Goal: Task Accomplishment & Management: Use online tool/utility

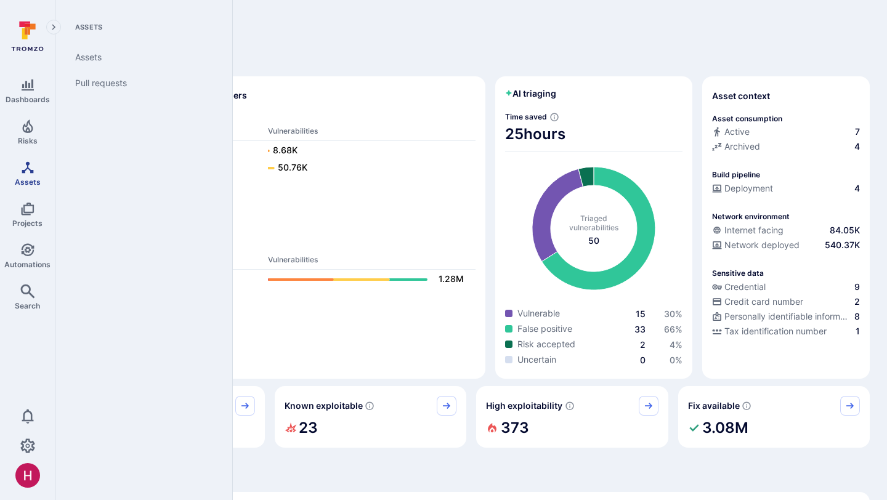
click at [20, 168] on icon "Assets" at bounding box center [27, 167] width 15 height 15
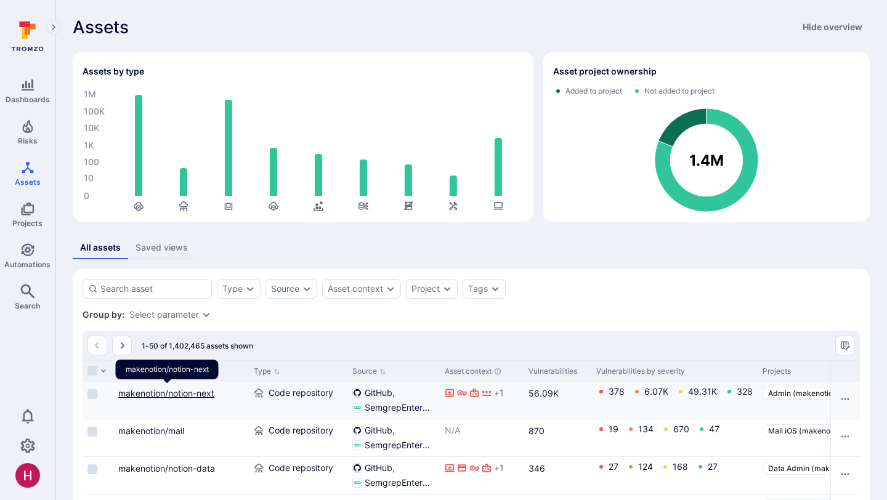
click at [203, 392] on link "makenotion/notion-next" at bounding box center [166, 393] width 96 height 10
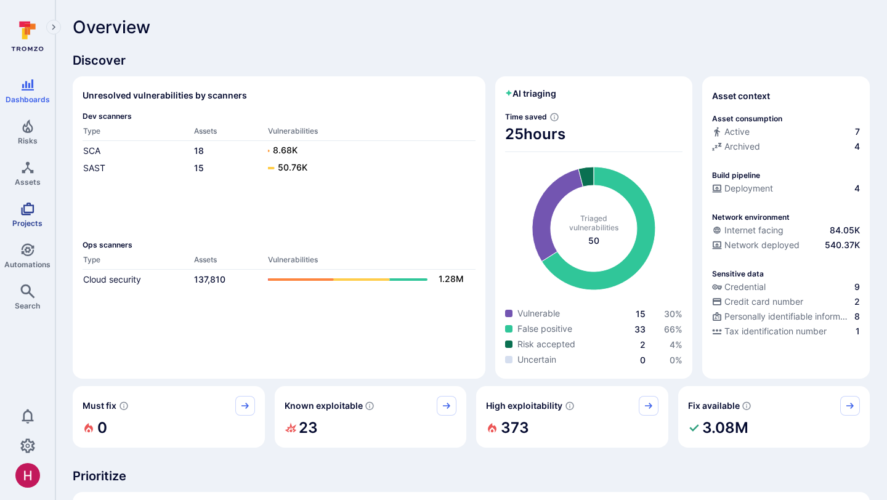
click at [43, 210] on link "Projects" at bounding box center [27, 215] width 55 height 36
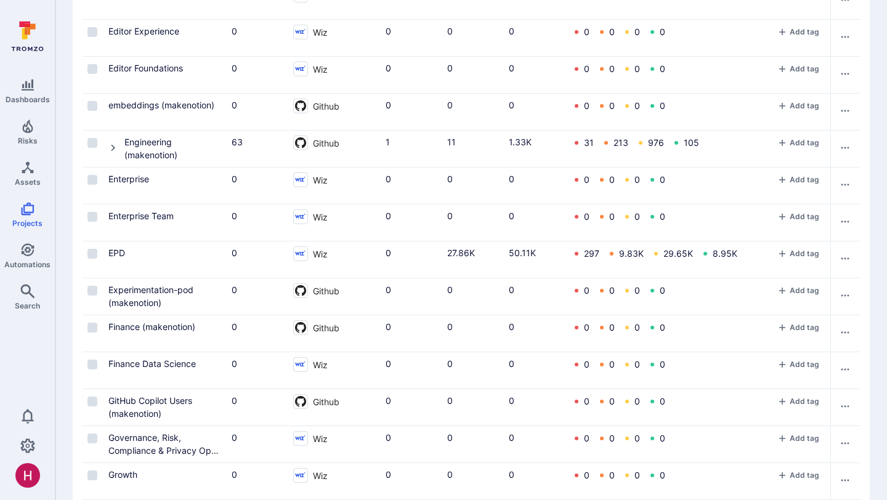
scroll to position [1417, 0]
click at [115, 147] on icon "Cell for Project" at bounding box center [113, 147] width 10 height 10
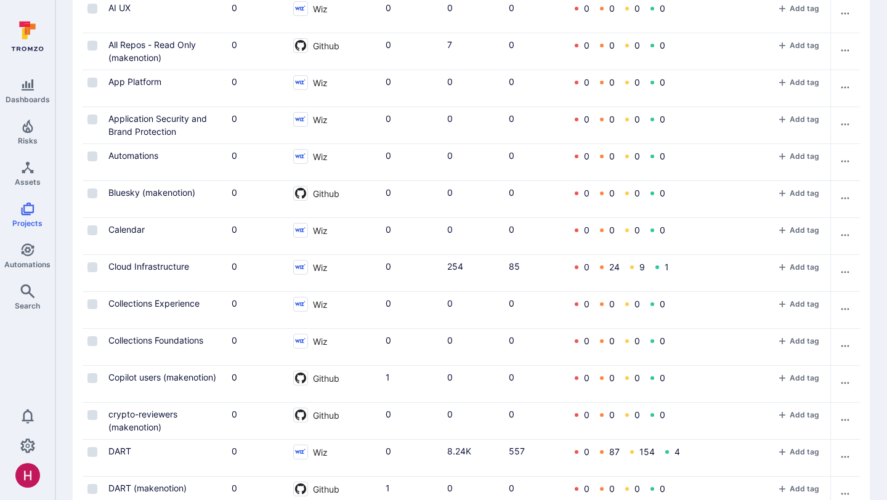
scroll to position [0, 0]
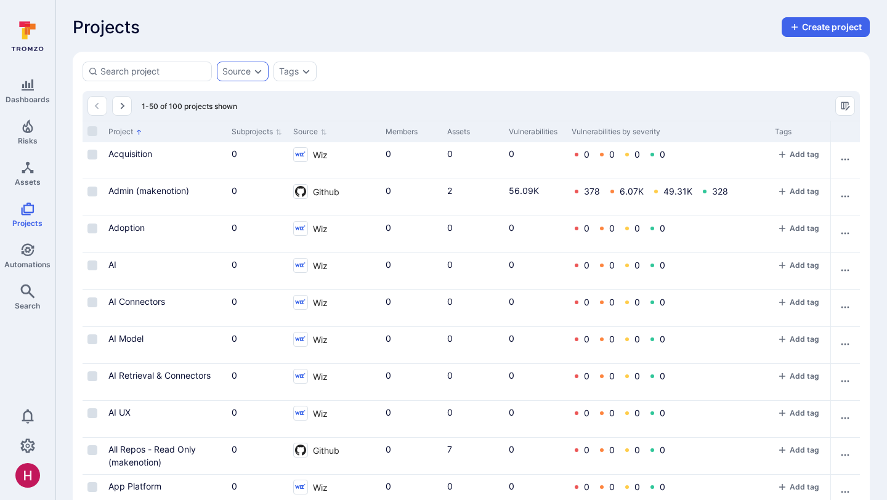
click at [250, 70] on div "Source" at bounding box center [236, 72] width 28 height 10
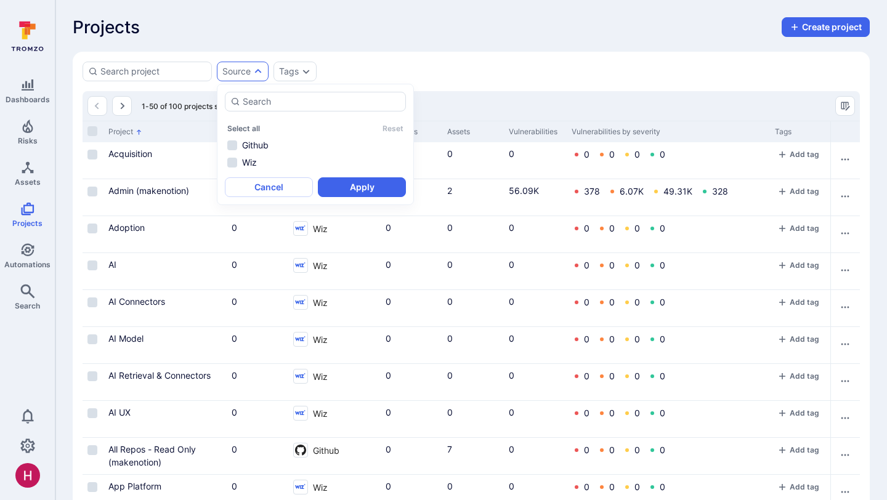
click at [386, 36] on div "Projects Create project" at bounding box center [471, 27] width 797 height 20
